Goal: Communication & Community: Answer question/provide support

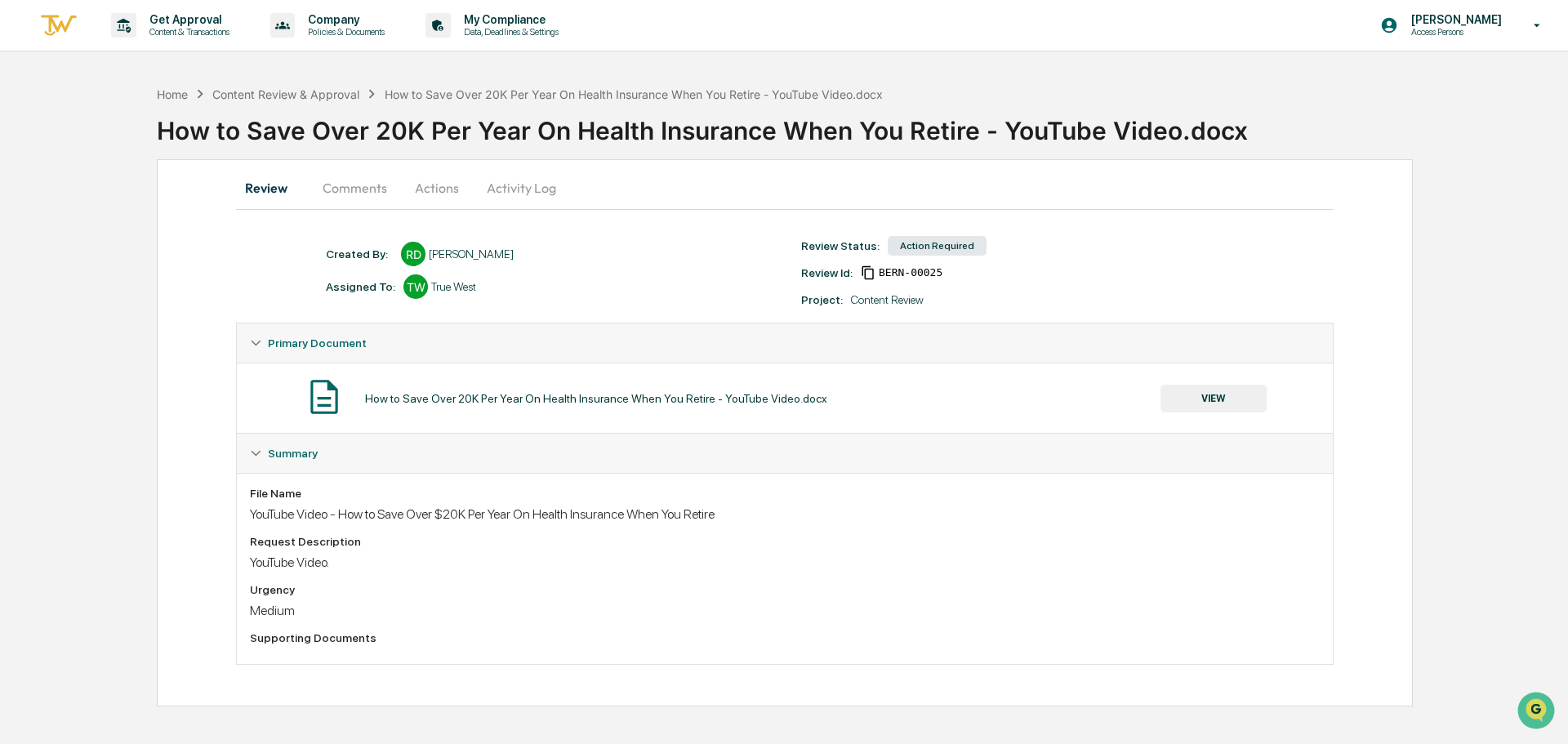
click at [326, 190] on button "Comments" at bounding box center [355, 187] width 91 height 39
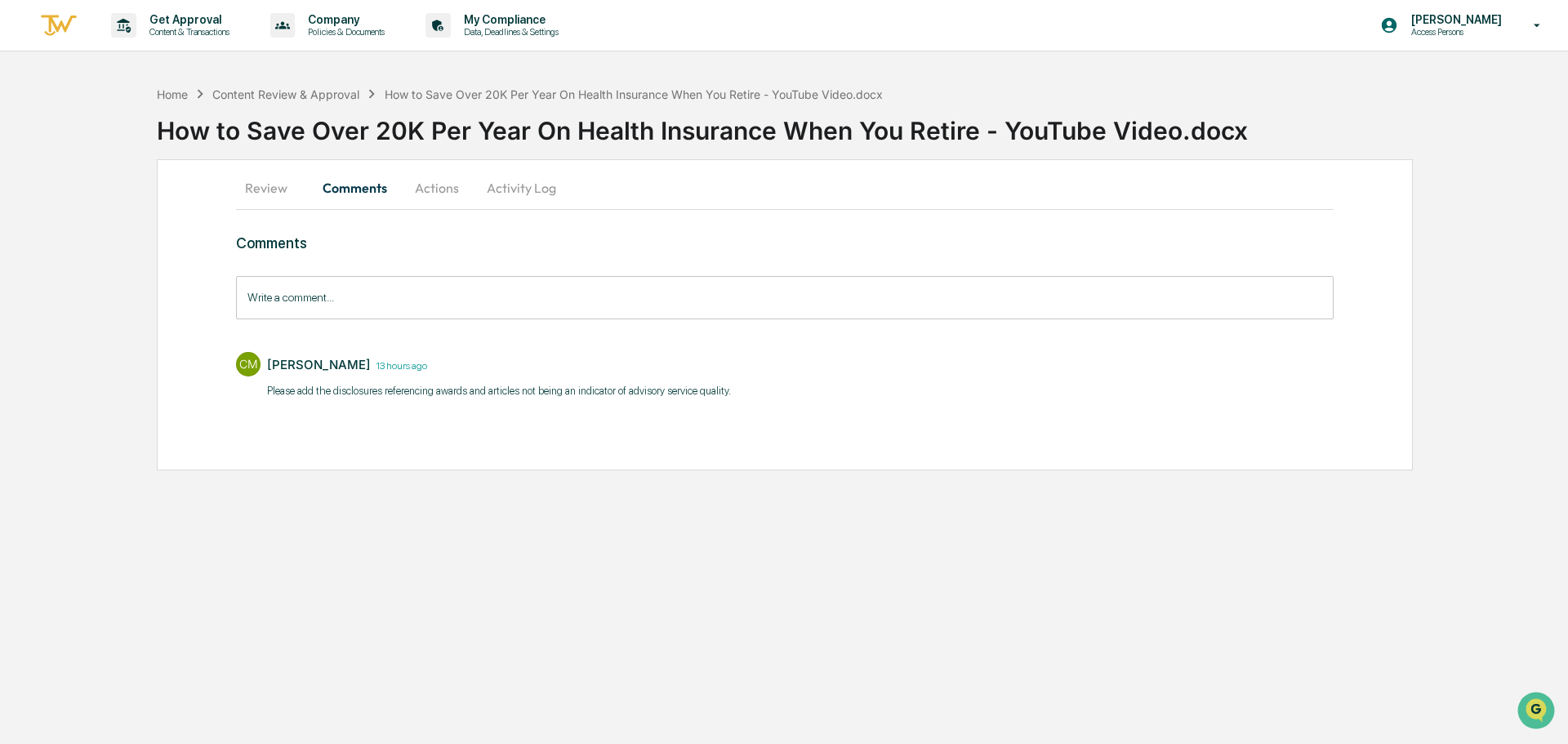
click at [190, 382] on div "Review Comments Actions Activity Log Comments Write a comment... Write a commen…" at bounding box center [784, 315] width 1256 height 311
drag, startPoint x: 269, startPoint y: 362, endPoint x: 359, endPoint y: 366, distance: 90.1
click at [359, 366] on div "[PERSON_NAME] 13 hours ago" at bounding box center [499, 364] width 464 height 25
click at [370, 487] on div "Get Approval Content & Transactions Company Policies & Documents My Compliance …" at bounding box center [784, 372] width 1568 height 744
click at [506, 392] on p "Please add the disclosures referencing awards and articles not being an indicat…" at bounding box center [499, 390] width 464 height 17
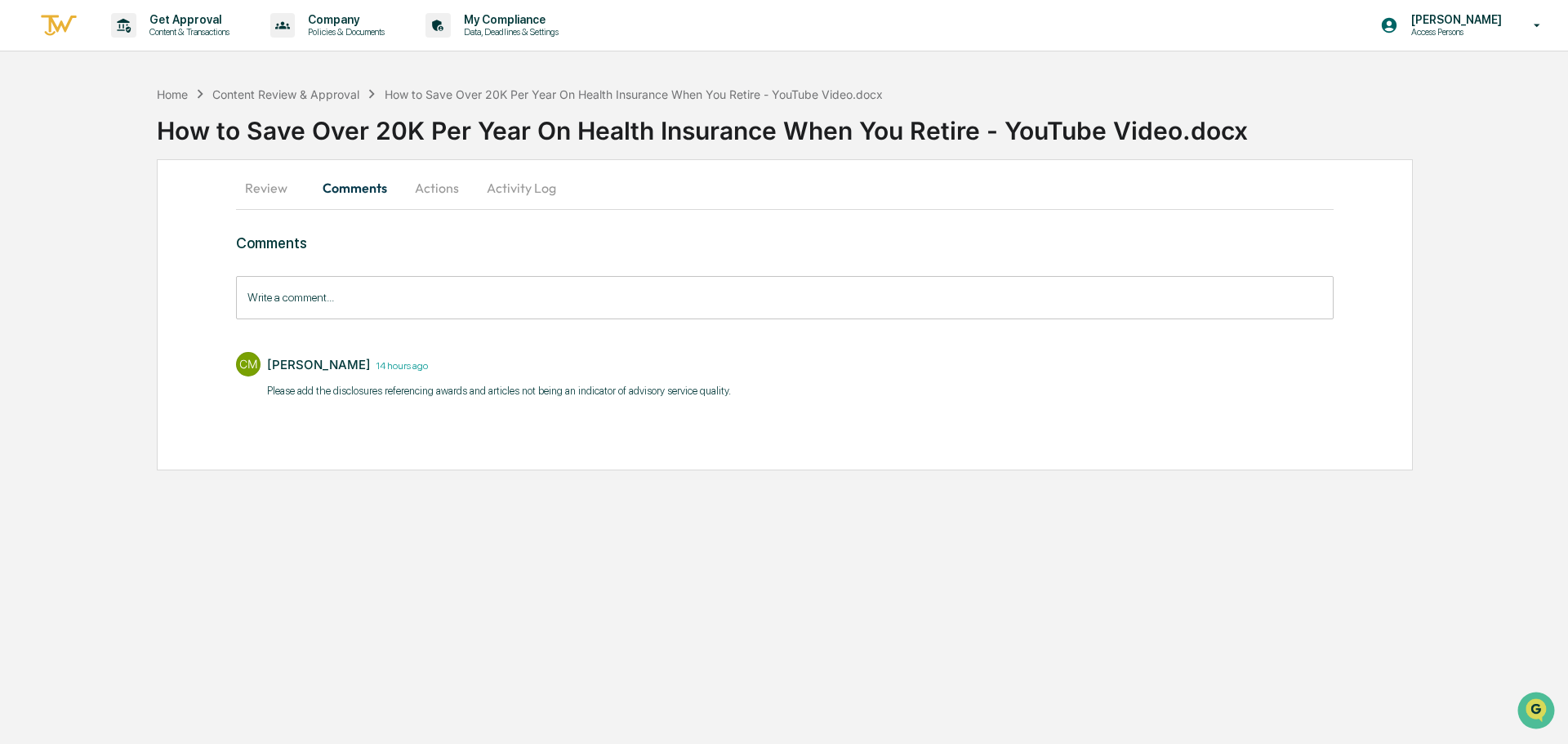
click at [434, 287] on input "Write a comment..." at bounding box center [784, 298] width 1097 height 44
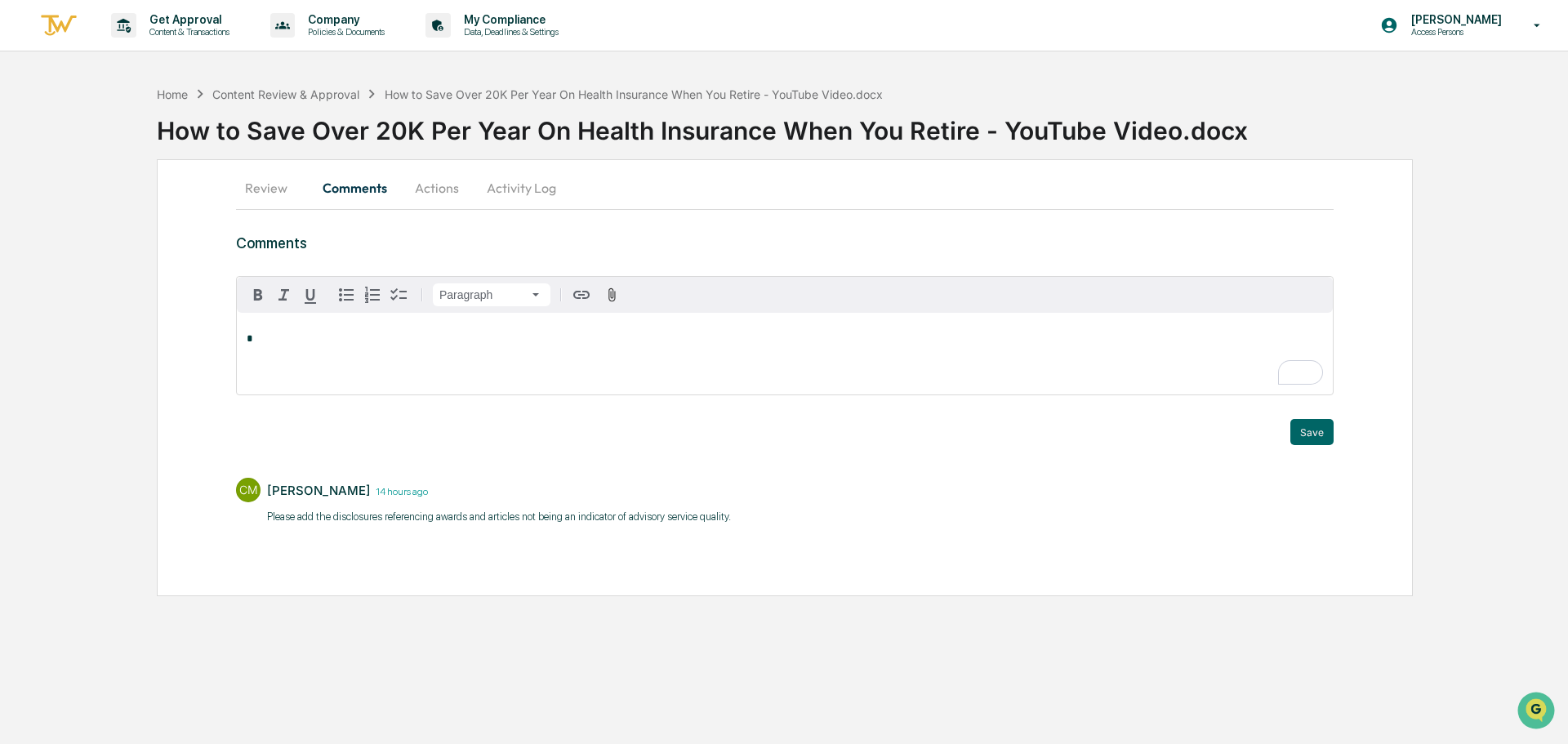
click at [516, 341] on p "*" at bounding box center [784, 338] width 1076 height 11
click at [473, 519] on p "Please add the disclosures referencing awards and articles not being an indicat…" at bounding box center [499, 517] width 464 height 17
click at [293, 342] on p "*" at bounding box center [784, 338] width 1076 height 11
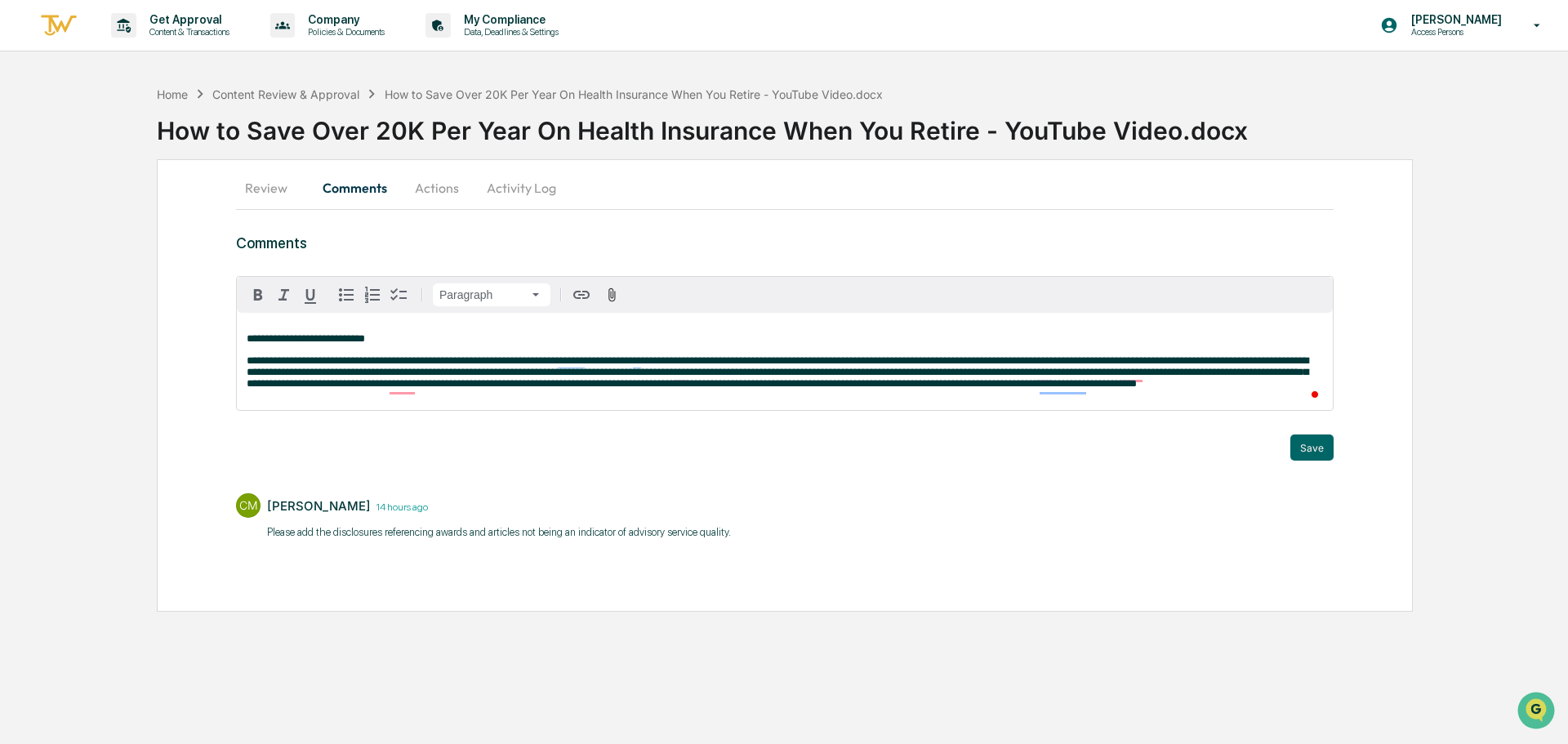
click at [1213, 389] on p "**********" at bounding box center [784, 372] width 1076 height 34
click at [863, 542] on div "CM [PERSON_NAME] 14 hours ago Please add the disclosures referencing awards and…" at bounding box center [784, 515] width 1097 height 60
click at [1302, 452] on button "Save" at bounding box center [1312, 447] width 44 height 26
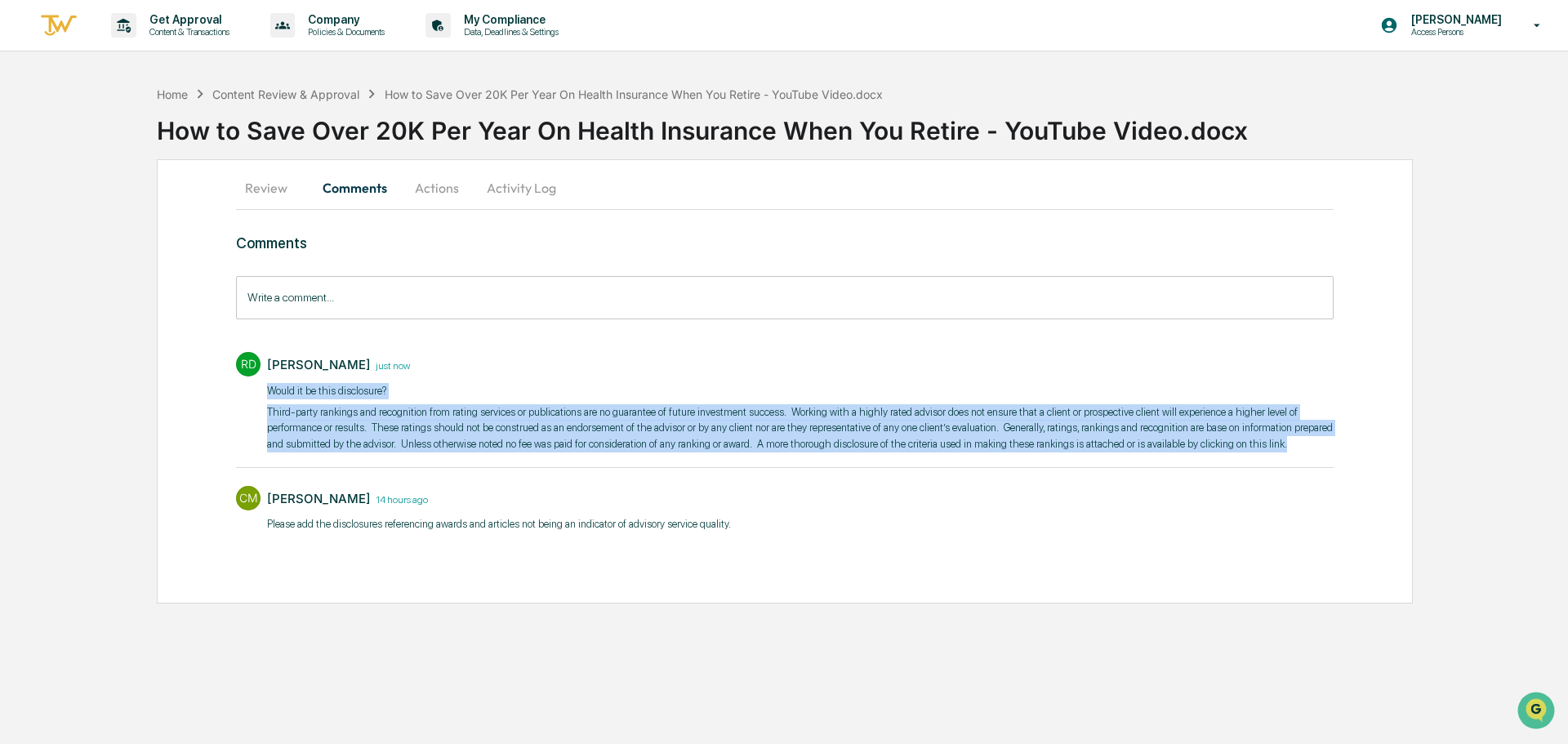
drag, startPoint x: 1275, startPoint y: 448, endPoint x: 267, endPoint y: 393, distance: 1009.5
click at [267, 393] on div "​Would it be this disclosure? Third-party rankings and recognition from rating …" at bounding box center [800, 417] width 1067 height 70
copy div "​Would it be this disclosure? Third-party rankings and recognition from rating …"
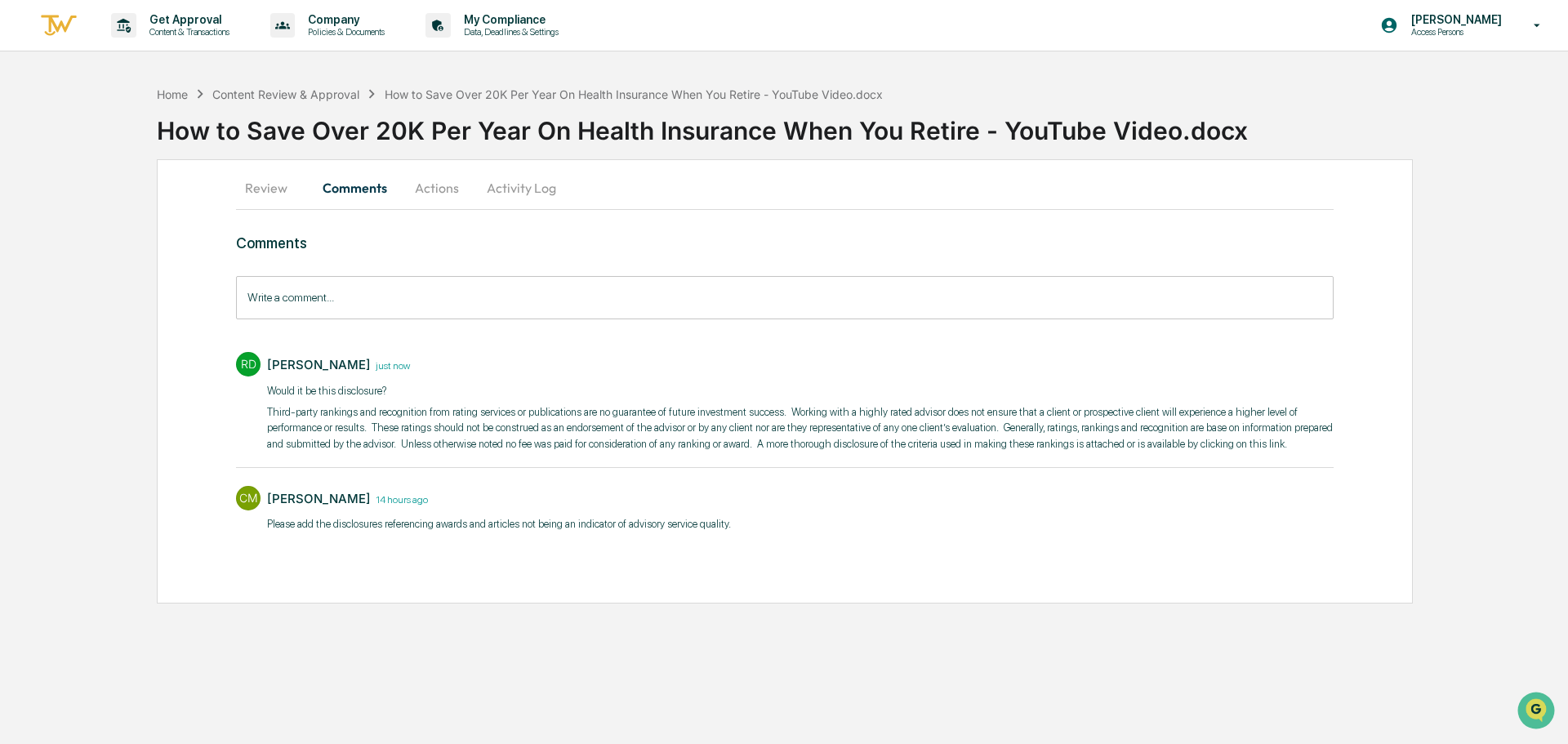
click at [784, 556] on div "Comments Write a comment... Write a comment... RD [PERSON_NAME] just now ​Would…" at bounding box center [784, 414] width 1097 height 360
click at [485, 558] on div "Comments Write a comment... Write a comment... RD [PERSON_NAME] just now ​Would…" at bounding box center [784, 414] width 1097 height 360
click at [171, 24] on div "Get Approval Content & Transactions" at bounding box center [187, 25] width 101 height 24
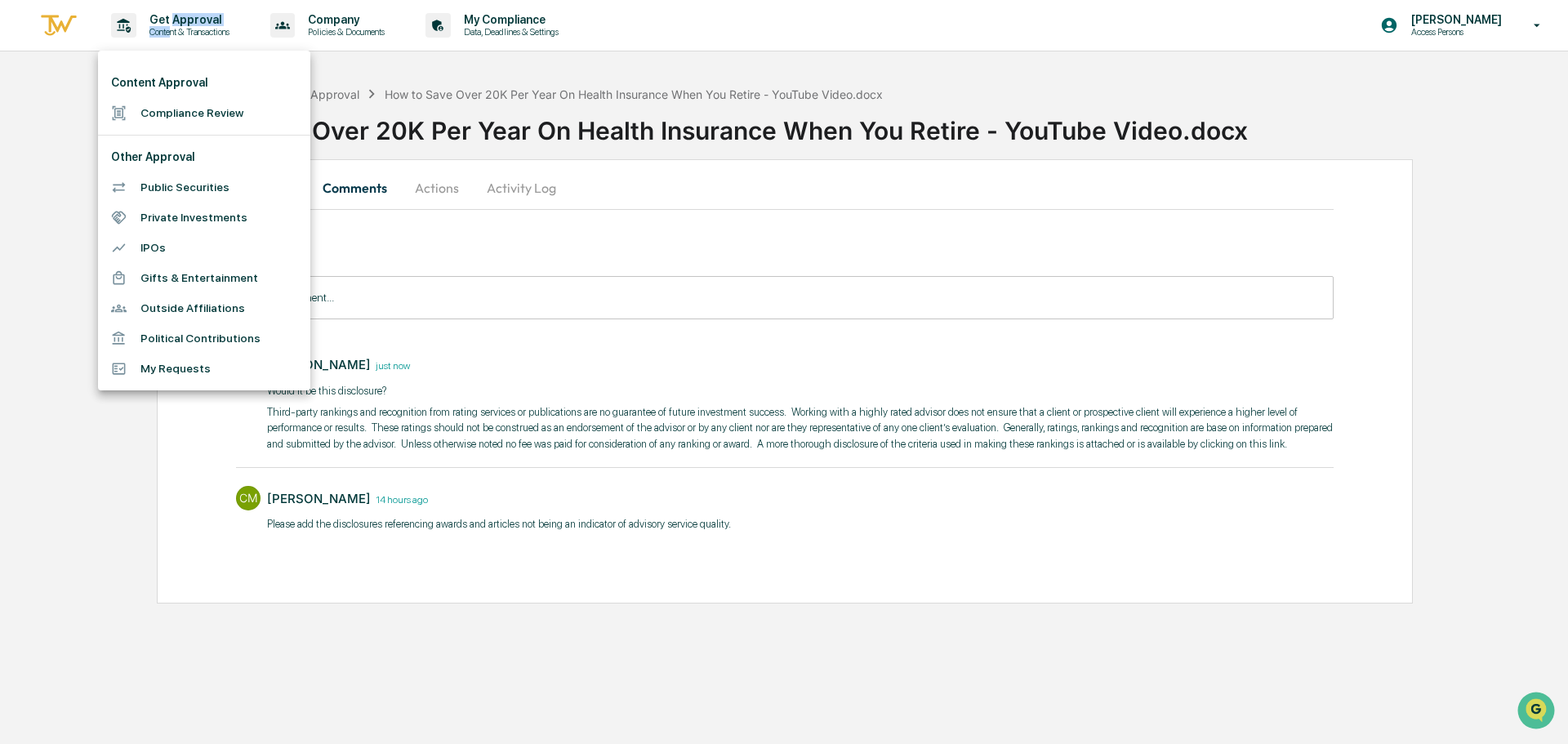
click at [220, 115] on li "Compliance Review" at bounding box center [204, 112] width 213 height 30
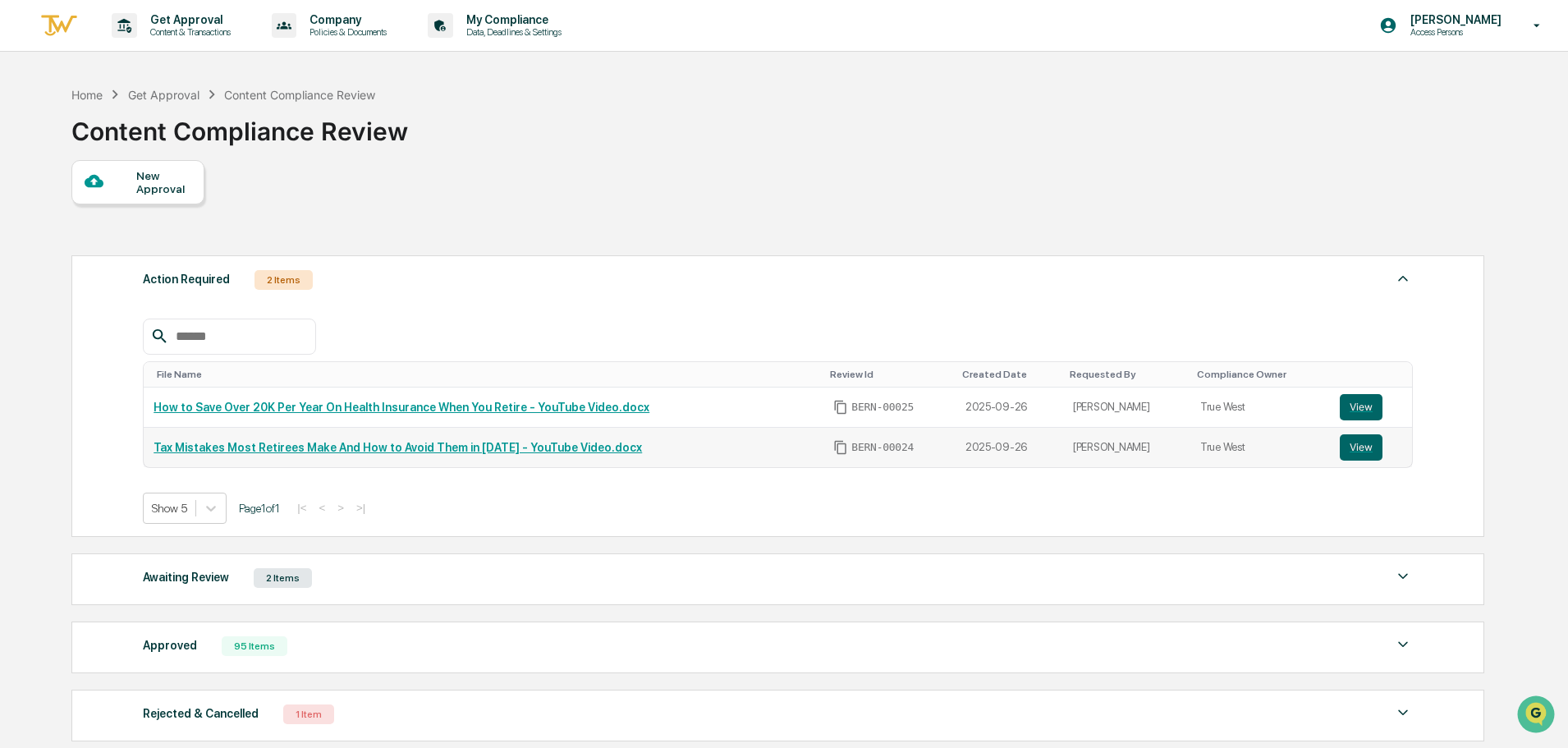
click at [371, 448] on link "Tax Mistakes Most Retirees Make And How to Avoid Them in [DATE] - YouTube Video…" at bounding box center [398, 447] width 489 height 13
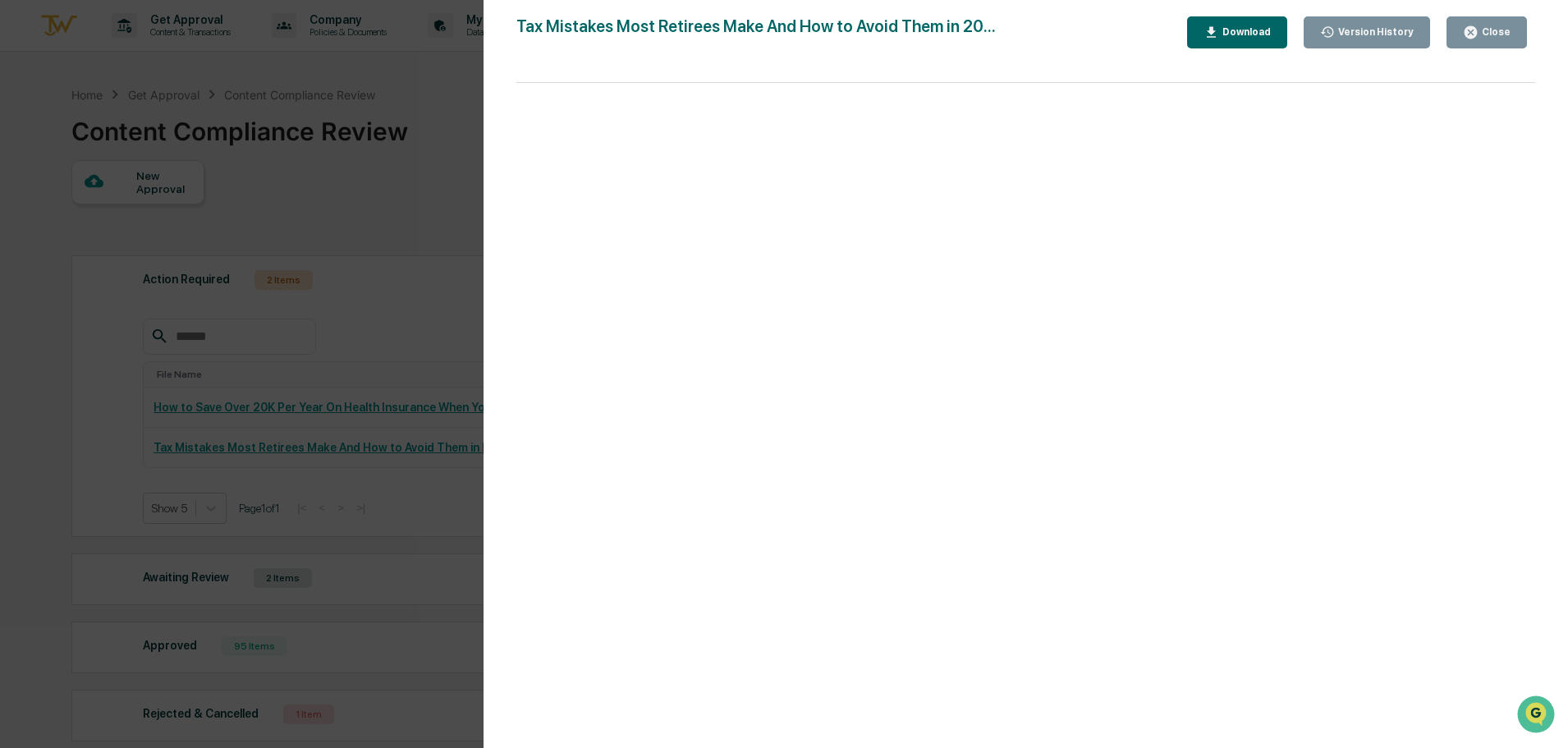
click at [1503, 34] on div "Close" at bounding box center [1494, 32] width 32 height 11
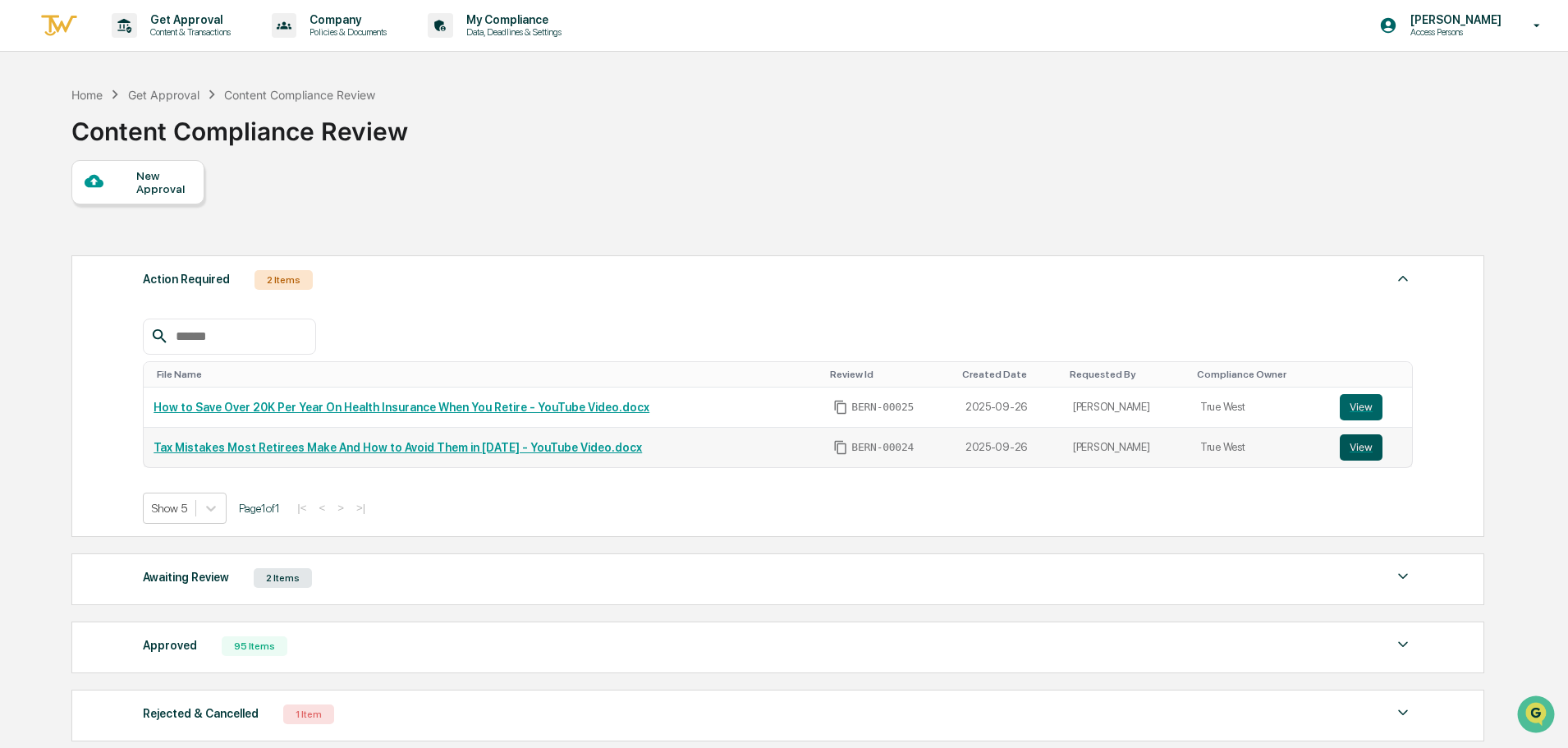
click at [1352, 443] on button "View" at bounding box center [1360, 448] width 43 height 26
